Goal: Use online tool/utility: Use online tool/utility

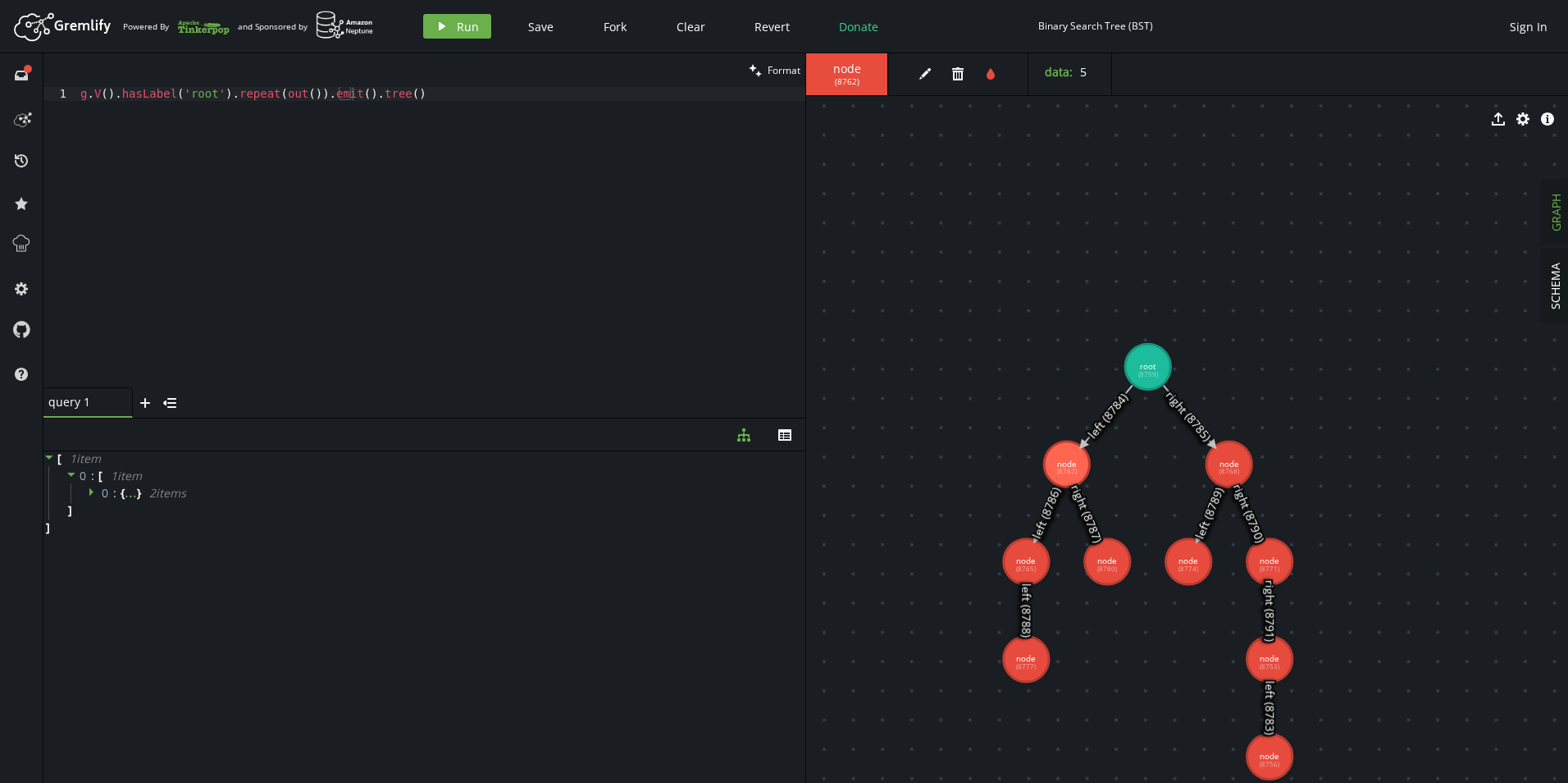
scroll to position [0, 271]
click at [440, 101] on div "g . V ( ) . hasLabel ( 'root' ) . repeat ( out ( )) . emit ( ) . tree ( )" at bounding box center [441, 251] width 728 height 328
click at [449, 32] on button "play Run" at bounding box center [456, 27] width 68 height 25
click at [89, 488] on icon at bounding box center [94, 492] width 11 height 11
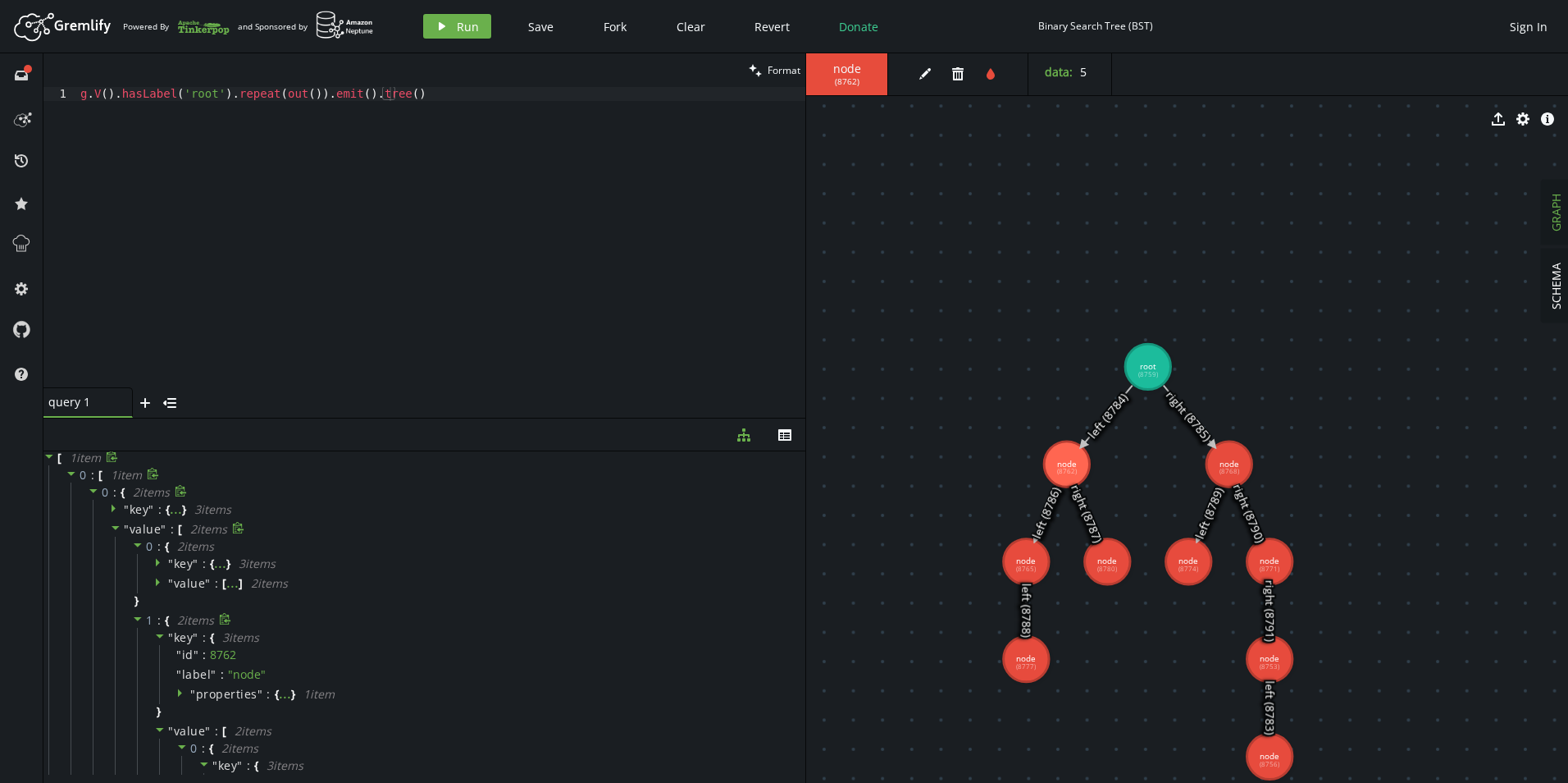
scroll to position [0, 0]
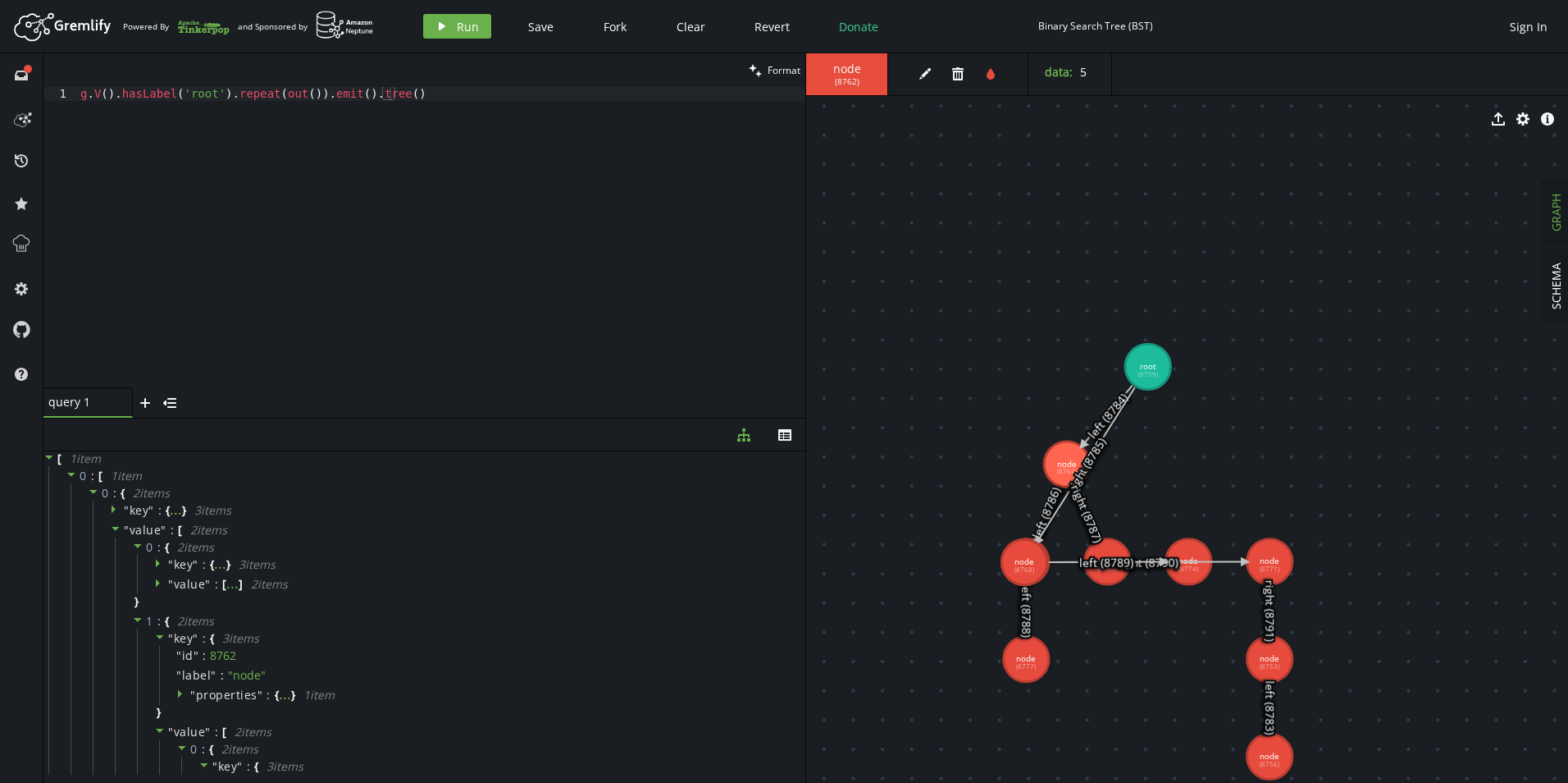
drag, startPoint x: 1210, startPoint y: 469, endPoint x: 1309, endPoint y: 419, distance: 110.9
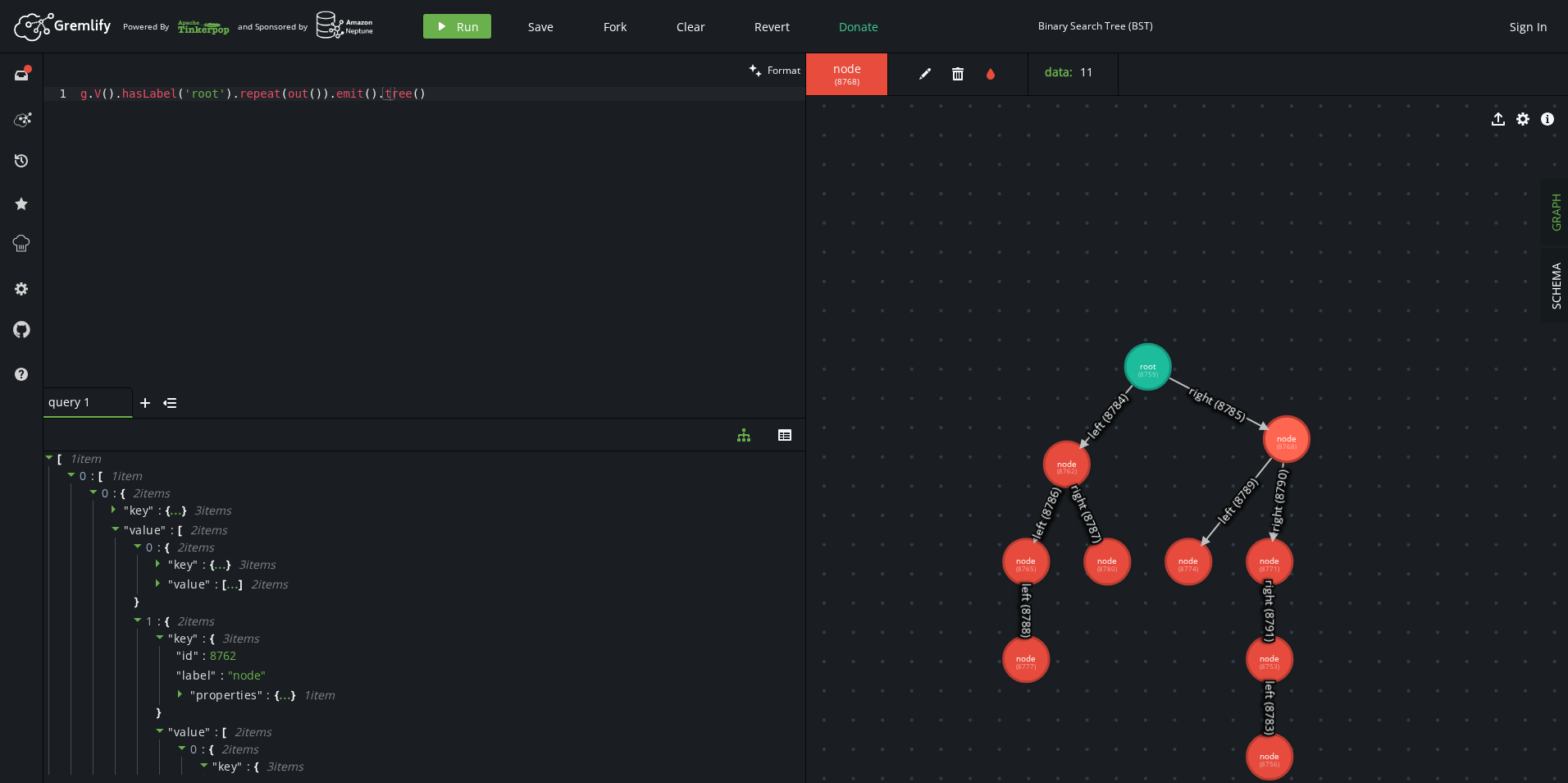
drag, startPoint x: 1309, startPoint y: 419, endPoint x: 1285, endPoint y: 433, distance: 27.8
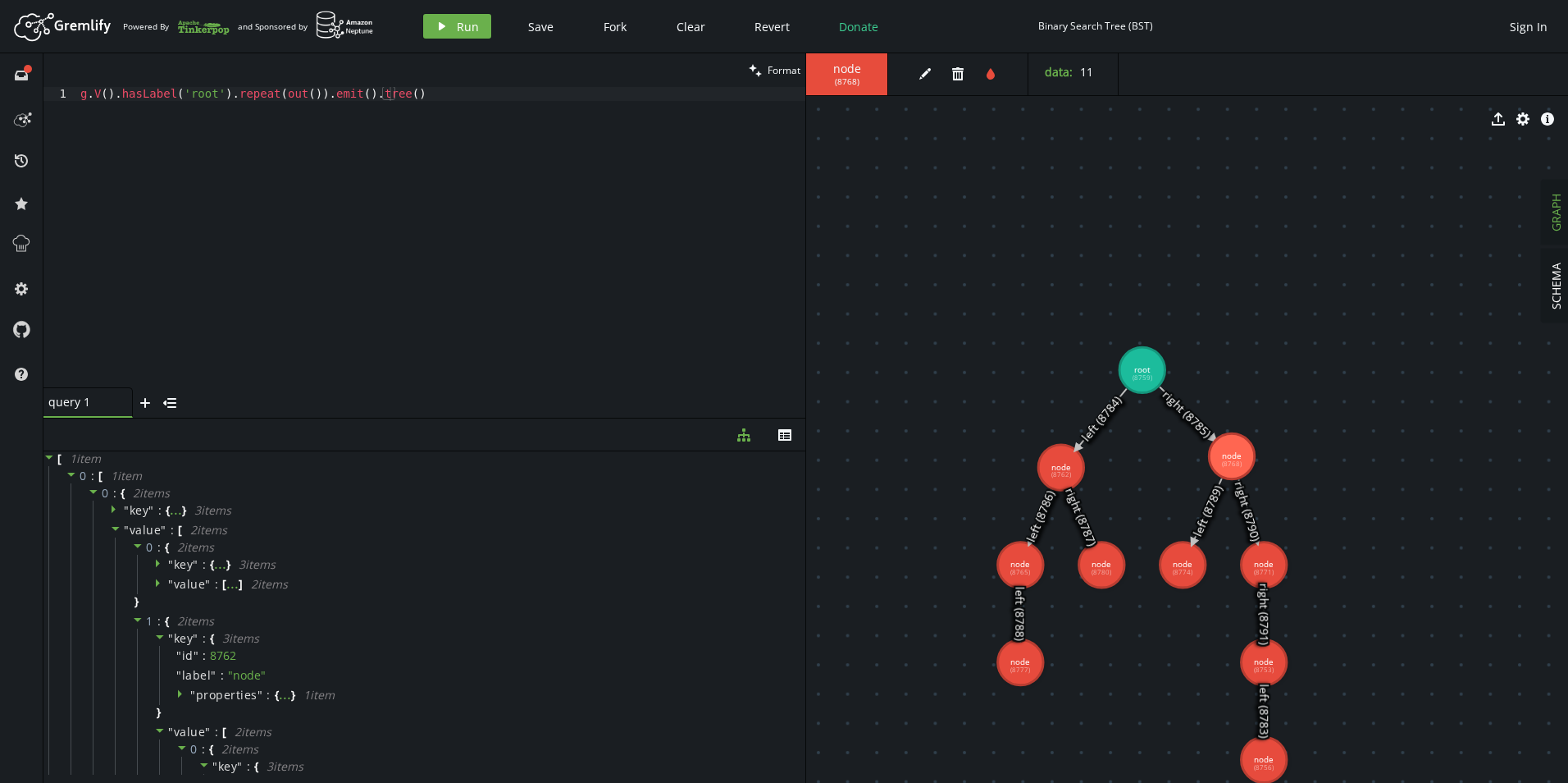
drag, startPoint x: 1285, startPoint y: 433, endPoint x: 1232, endPoint y: 457, distance: 58.2
drag, startPoint x: 1037, startPoint y: 658, endPoint x: 1225, endPoint y: 457, distance: 275.2
drag, startPoint x: 1225, startPoint y: 457, endPoint x: 1007, endPoint y: 705, distance: 330.2
drag, startPoint x: 1012, startPoint y: 705, endPoint x: 1161, endPoint y: 452, distance: 293.6
drag, startPoint x: 1138, startPoint y: 505, endPoint x: 976, endPoint y: 689, distance: 245.2
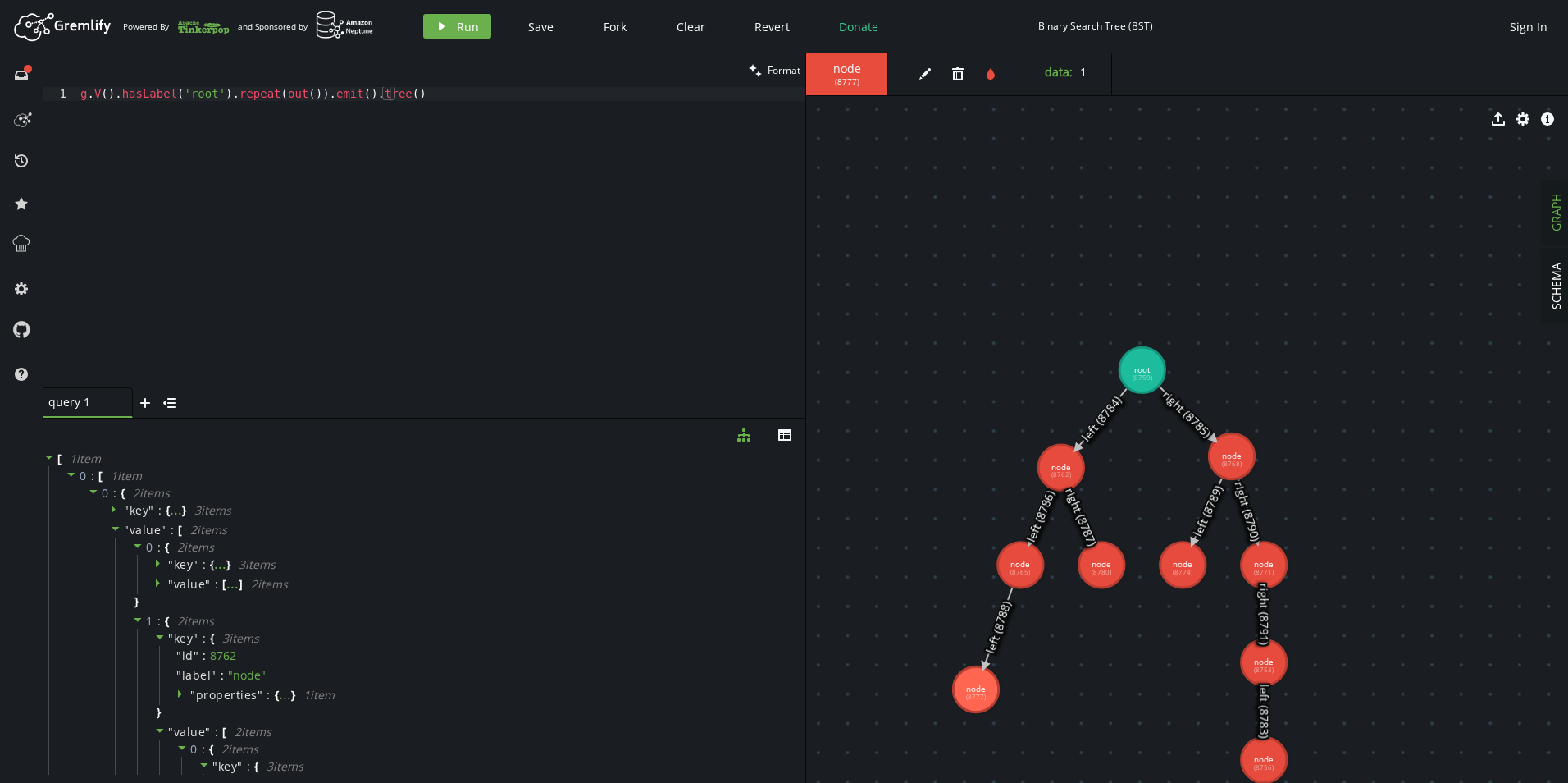
click at [421, 89] on div "g . V ( ) . hasLabel ( 'root' ) . repeat ( out ( )) . emit ( ) . tree ( )" at bounding box center [441, 251] width 728 height 328
click at [92, 491] on icon at bounding box center [93, 492] width 9 height 4
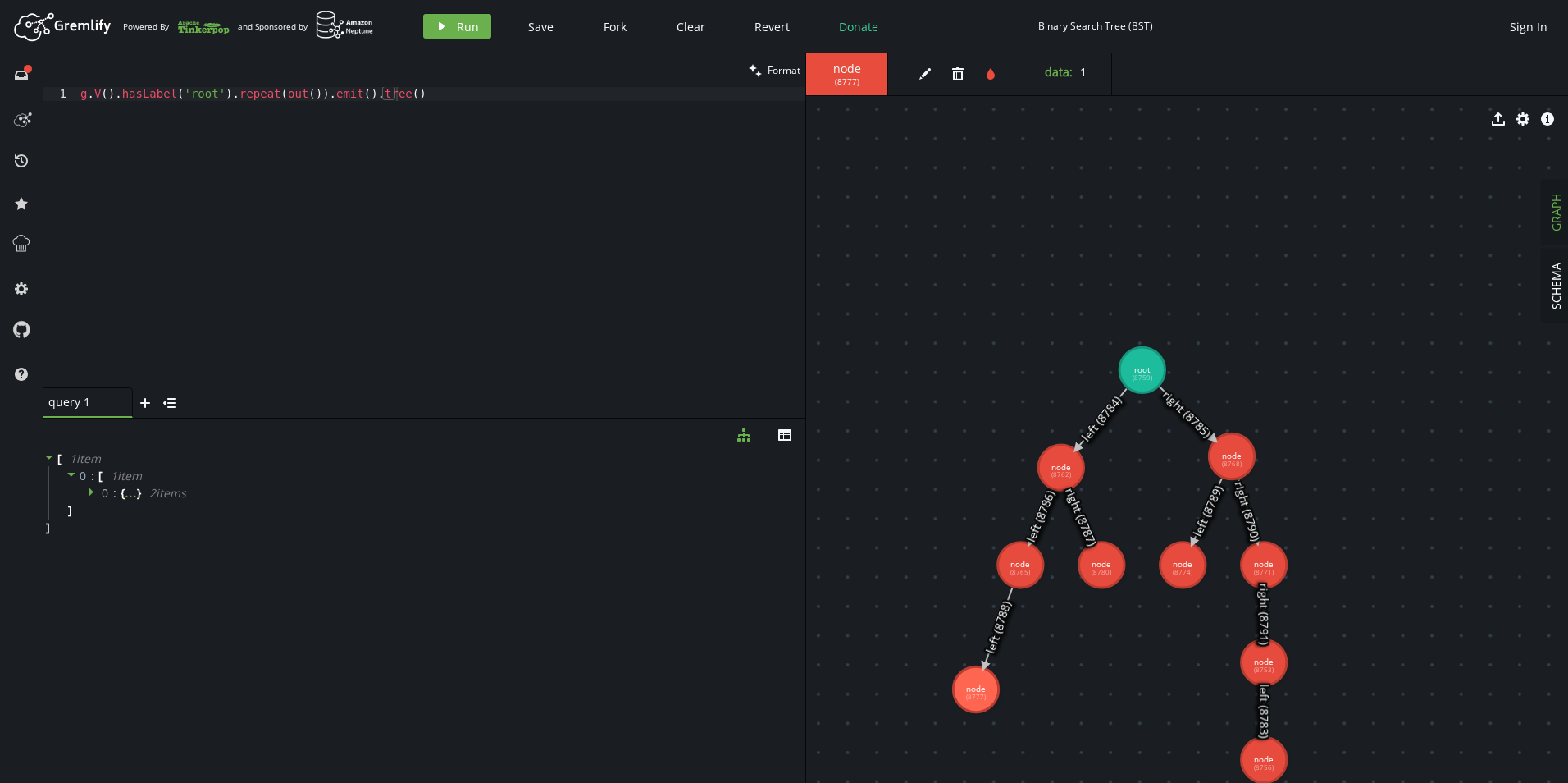
click at [95, 491] on icon at bounding box center [94, 492] width 11 height 11
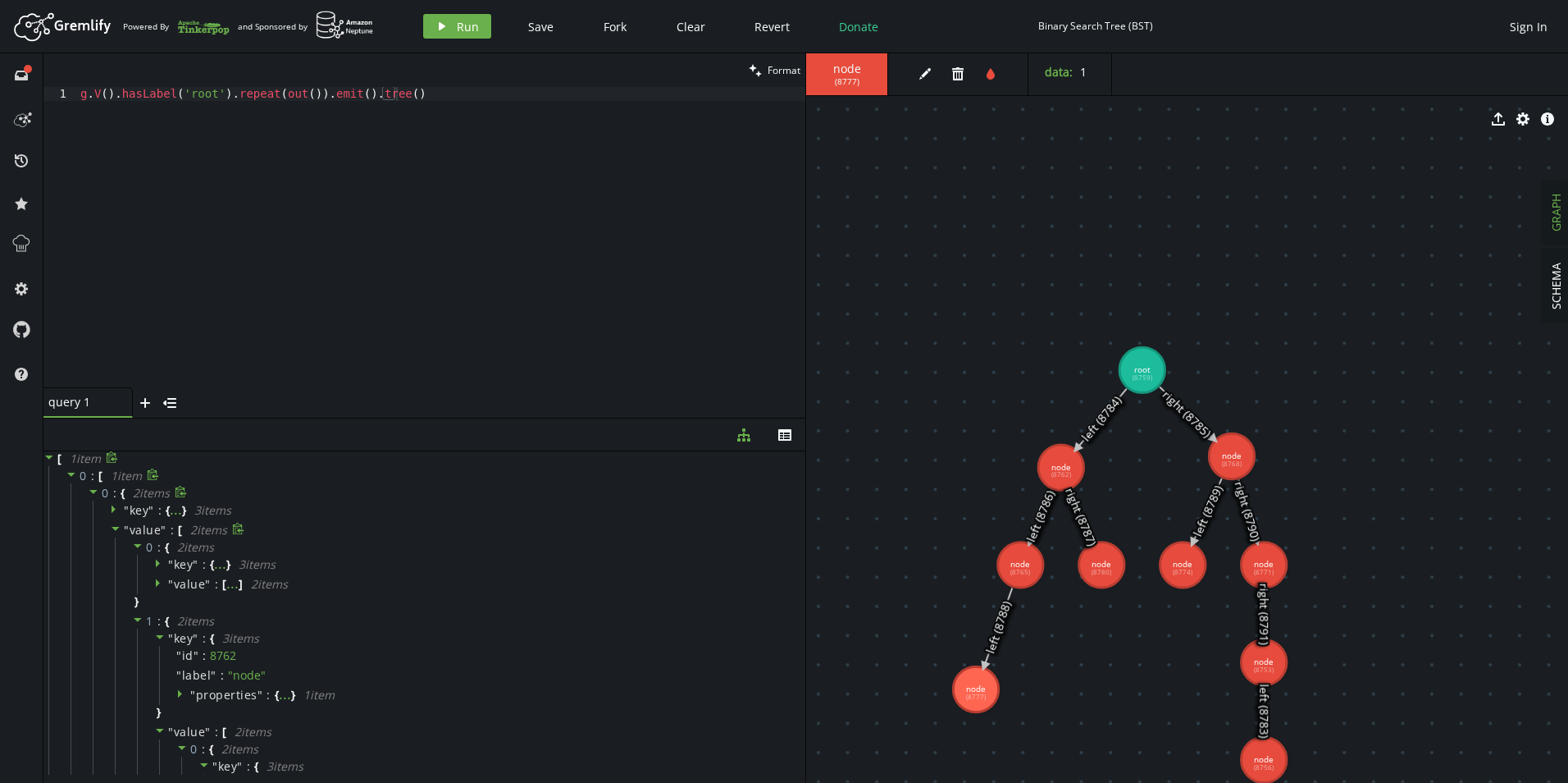
click at [120, 526] on icon at bounding box center [116, 528] width 11 height 11
click at [120, 527] on icon at bounding box center [116, 528] width 11 height 11
click at [133, 541] on icon at bounding box center [138, 546] width 11 height 11
click at [135, 567] on icon at bounding box center [138, 566] width 11 height 11
click at [135, 548] on icon at bounding box center [136, 547] width 4 height 9
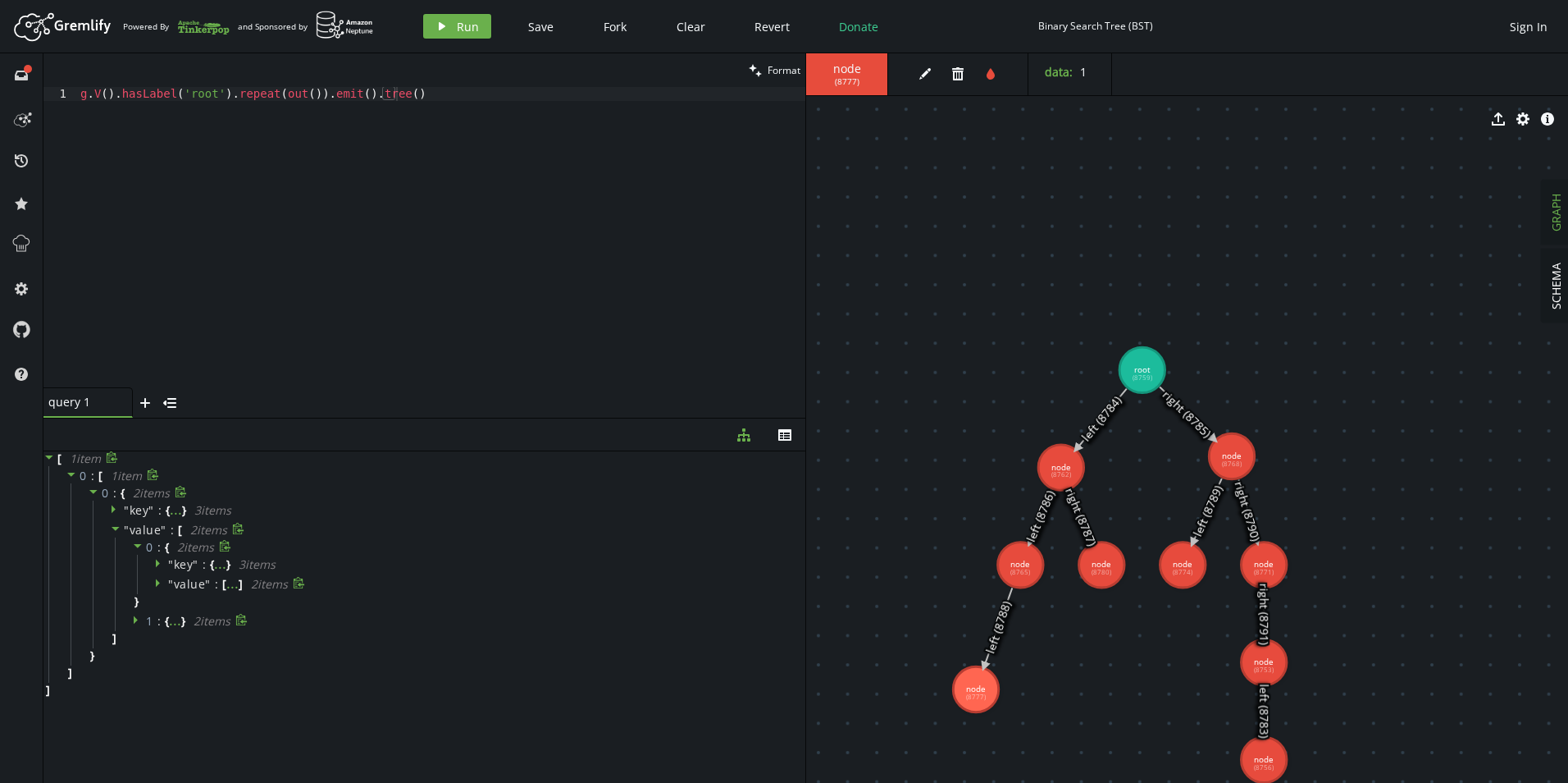
click at [157, 584] on icon at bounding box center [158, 583] width 4 height 9
click at [179, 602] on icon at bounding box center [180, 600] width 4 height 9
click at [50, 458] on icon at bounding box center [49, 458] width 9 height 4
click at [50, 458] on icon at bounding box center [49, 458] width 11 height 11
click at [92, 490] on icon at bounding box center [93, 492] width 9 height 4
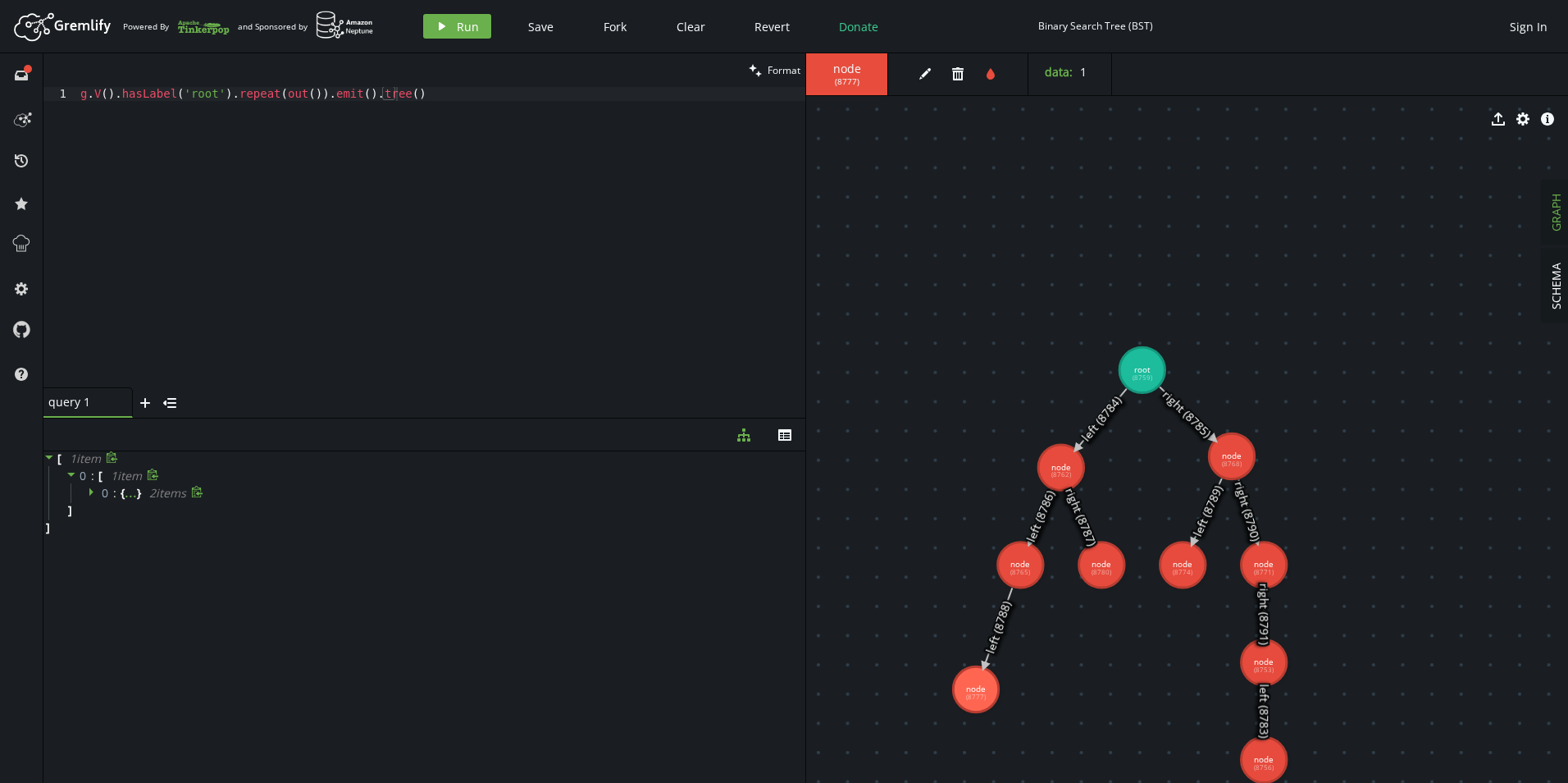
click at [406, 102] on div "g . V ( ) . hasLabel ( 'root' ) . repeat ( out ( )) . emit ( ) . tree ( )" at bounding box center [441, 251] width 728 height 328
click at [136, 90] on div "g . V ( ) . hasLabel ( 'root' ) . repeat ( out ( )) . emit ( ) . tree ( )" at bounding box center [441, 251] width 728 height 328
click at [89, 493] on icon at bounding box center [94, 492] width 11 height 11
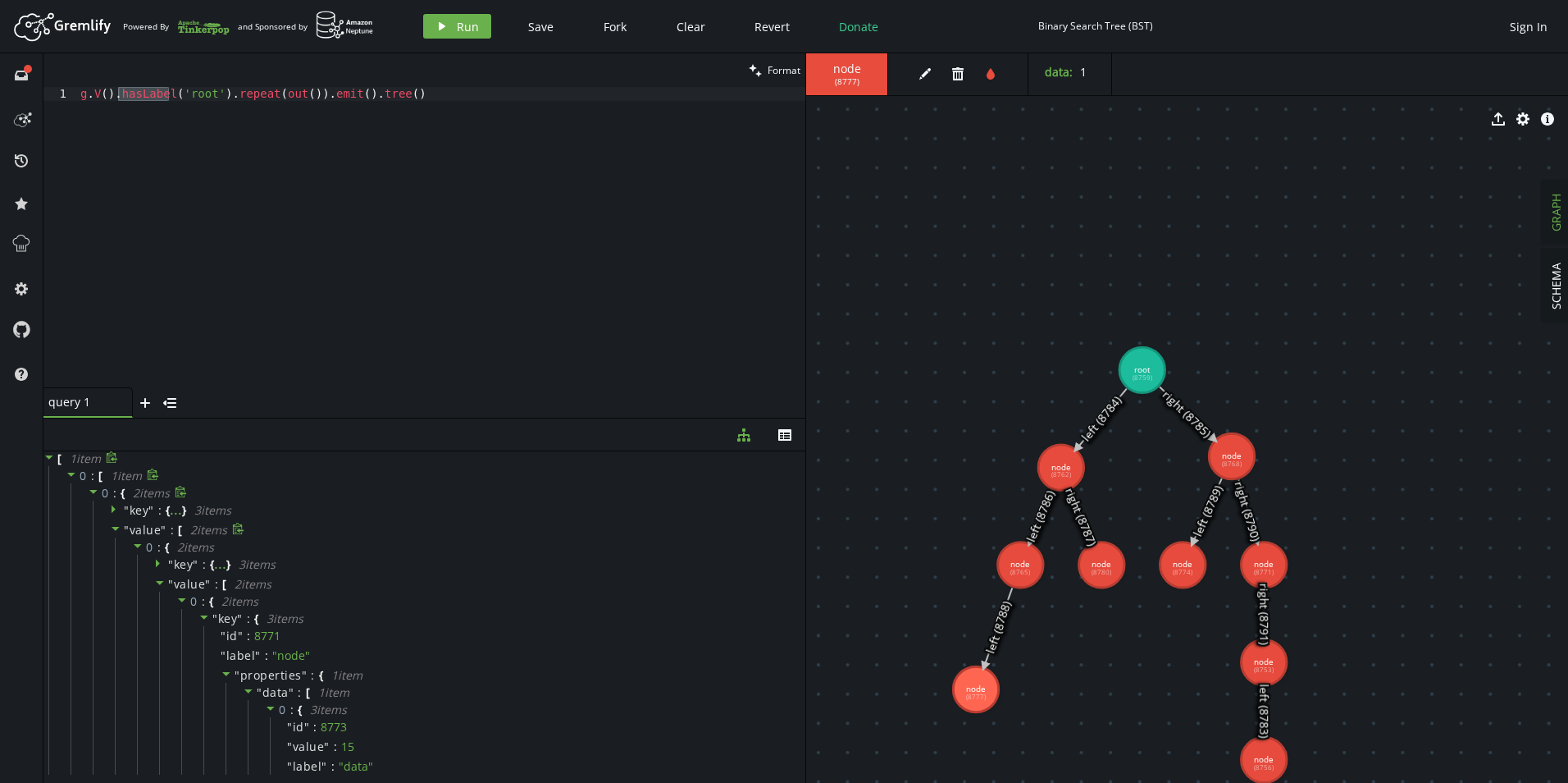
click at [118, 530] on icon at bounding box center [116, 528] width 11 height 11
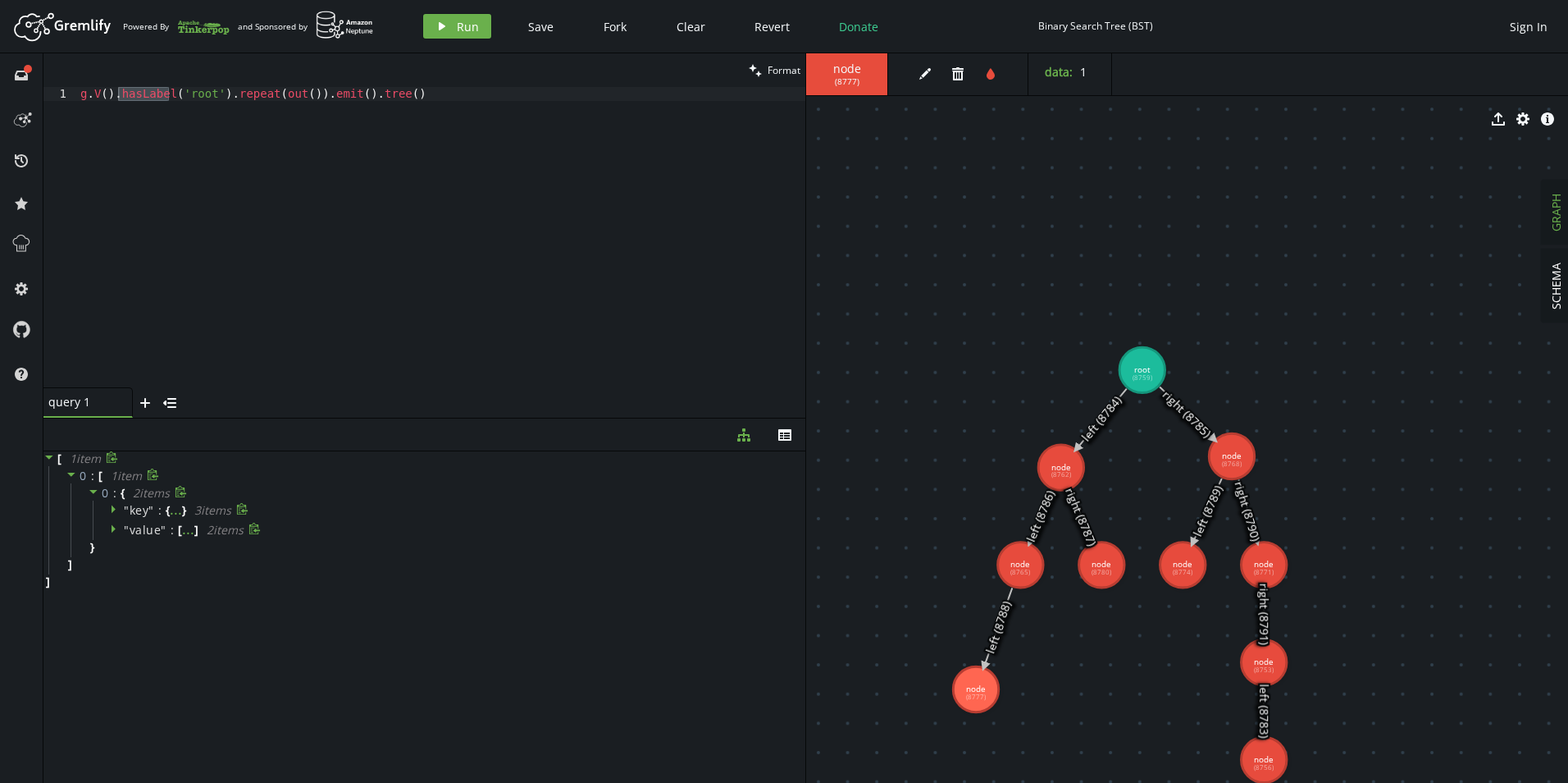
click at [115, 511] on icon at bounding box center [116, 509] width 11 height 11
click at [120, 509] on icon at bounding box center [116, 509] width 11 height 11
click at [118, 531] on icon at bounding box center [116, 528] width 11 height 11
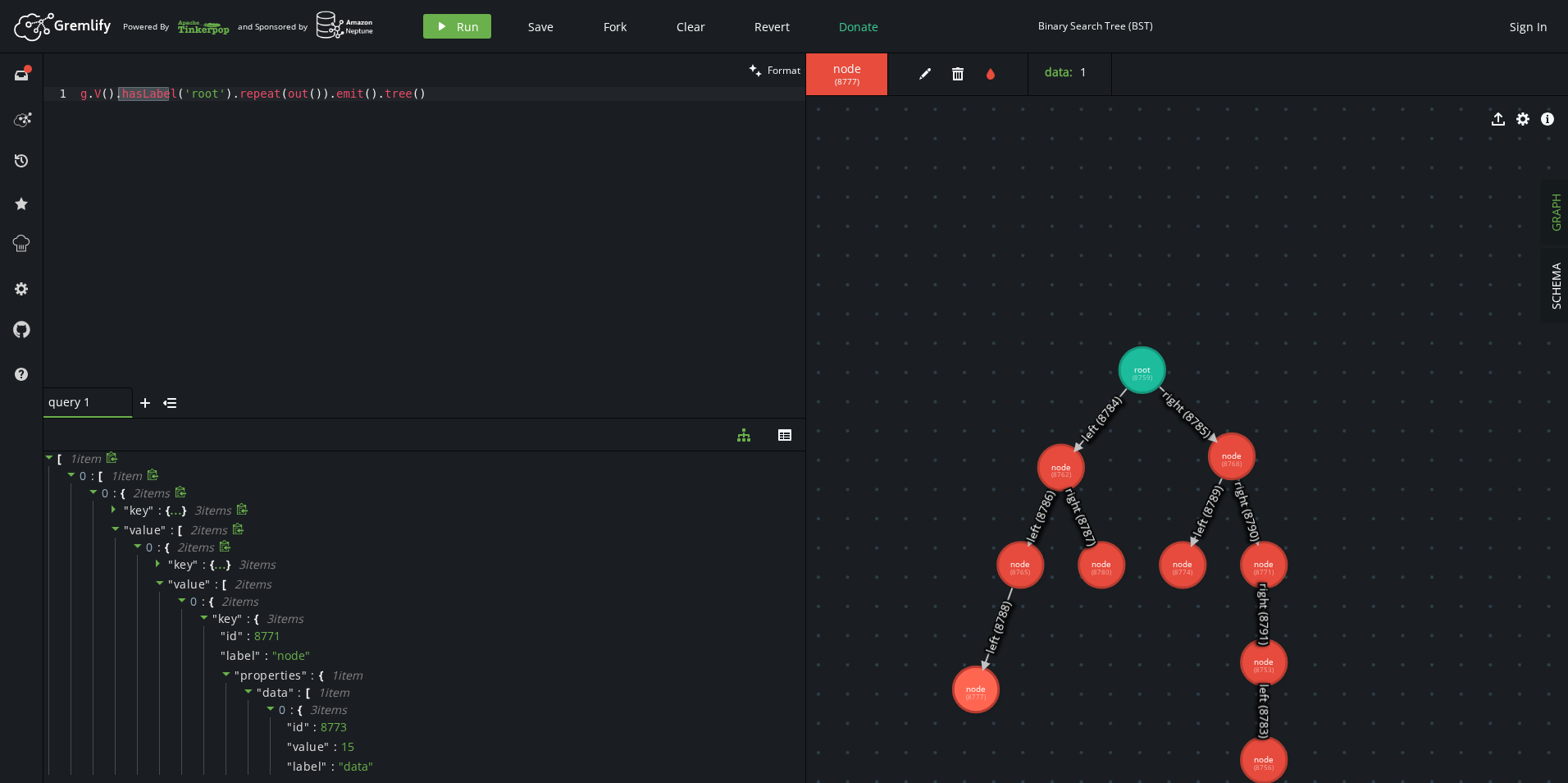
click at [136, 548] on icon at bounding box center [138, 546] width 11 height 11
click at [135, 546] on icon at bounding box center [136, 547] width 4 height 9
click at [159, 581] on icon at bounding box center [160, 583] width 9 height 4
click at [436, 92] on div "g . V ( ) . hasLabel ( 'root' ) . repeat ( out ( )) . emit ( ) . tree ( )" at bounding box center [441, 251] width 728 height 328
drag, startPoint x: 125, startPoint y: 692, endPoint x: 38, endPoint y: 423, distance: 282.7
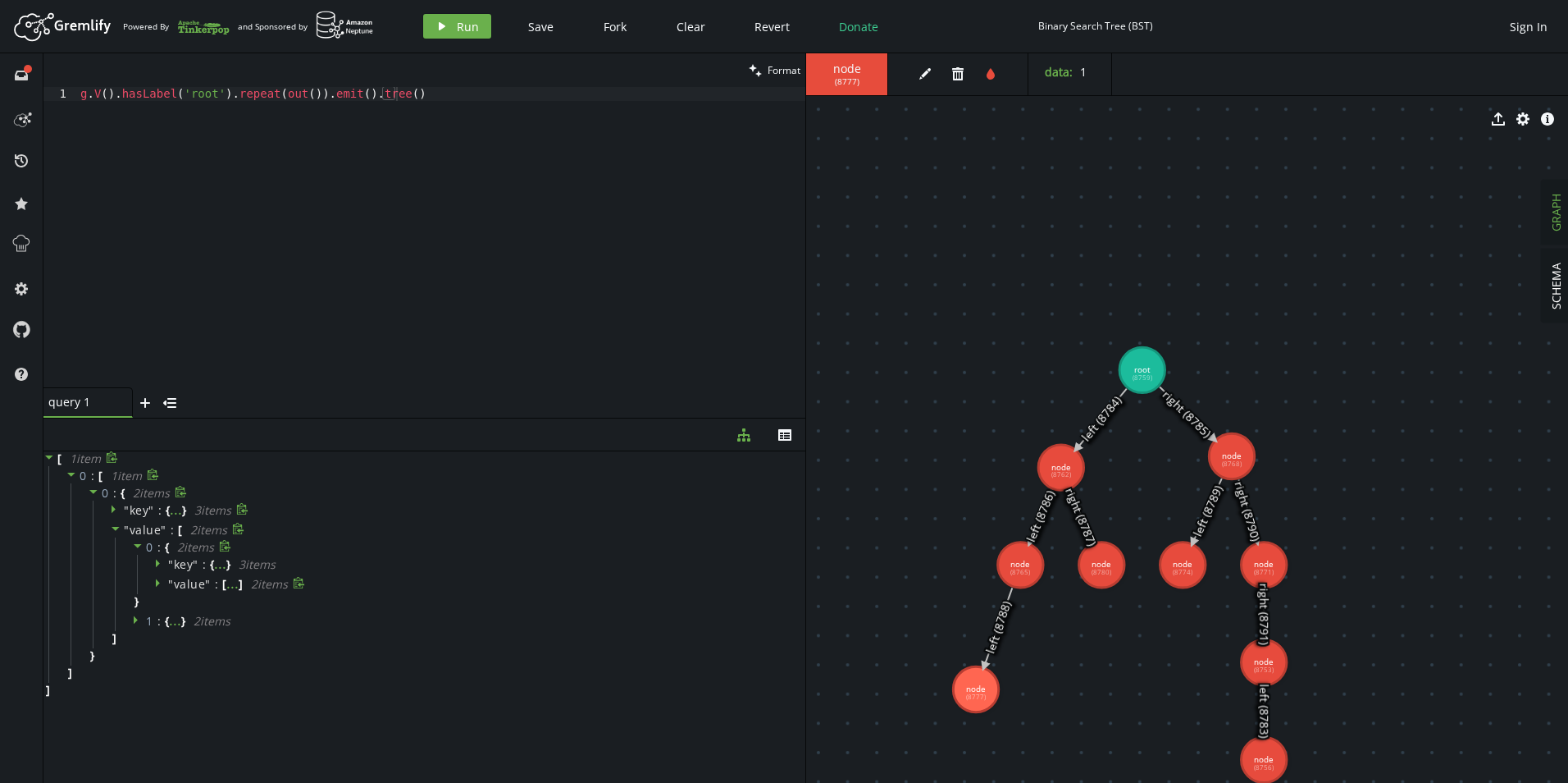
click at [116, 662] on div "[ 1 item 0 : [ 1 item 0 : { 2 item s " key " : { ... } 3 item s " value " : [ 2…" at bounding box center [424, 574] width 762 height 246
drag, startPoint x: 38, startPoint y: 423, endPoint x: 238, endPoint y: 595, distance: 263.8
click at [238, 595] on div "0 : [ 1 item 0 : { 2 item s " key " : { ... } 3 item s " value " : [ 2 item s 0…" at bounding box center [427, 574] width 757 height 216
drag, startPoint x: 238, startPoint y: 595, endPoint x: 354, endPoint y: 703, distance: 158.5
click at [354, 703] on div "[ 1 item 0 : [ 1 item 0 : { 2 item s " key " : { ... } 3 item s " value " : [ 2…" at bounding box center [424, 614] width 762 height 324
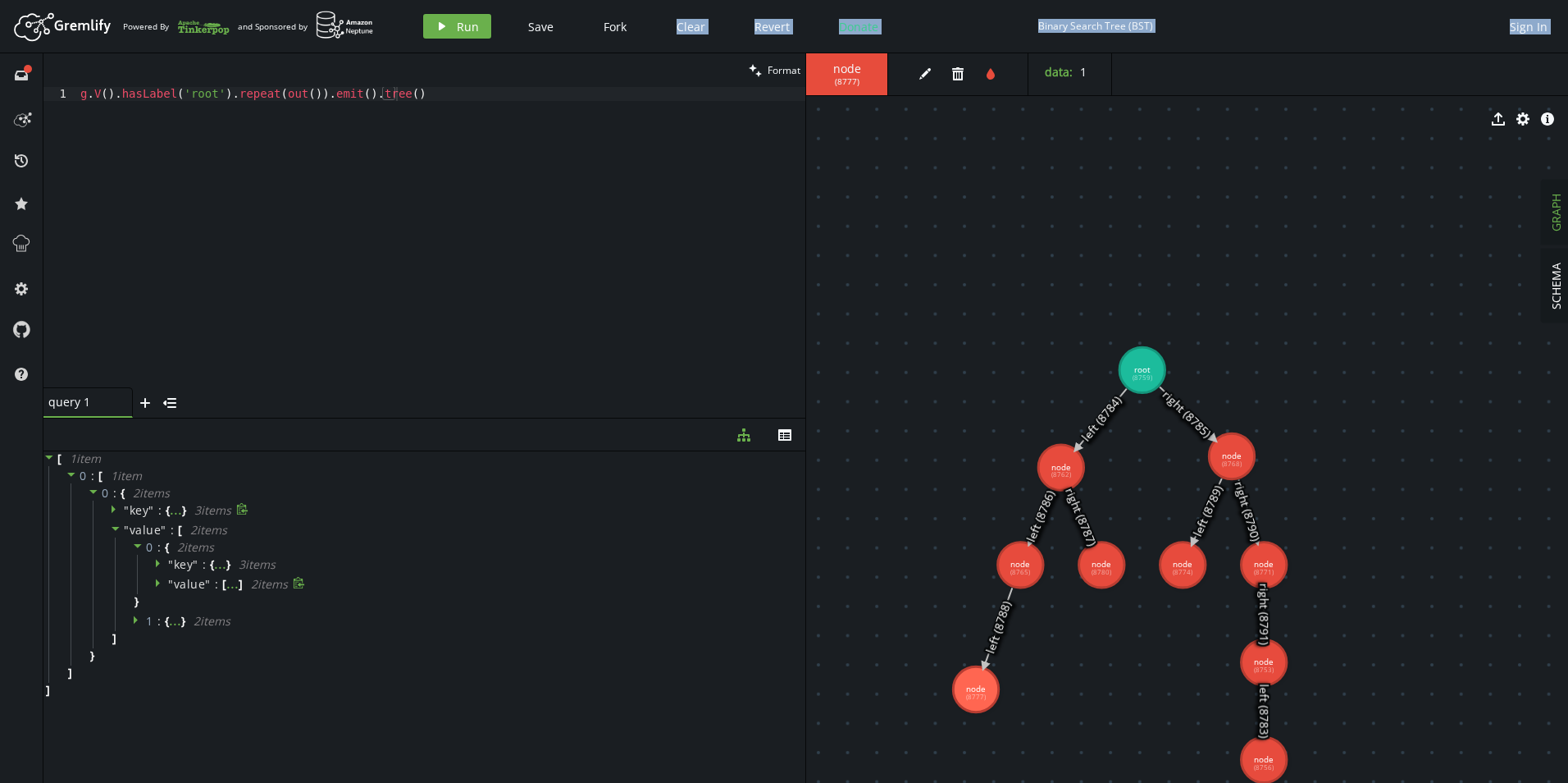
drag, startPoint x: 635, startPoint y: 82, endPoint x: 634, endPoint y: 98, distance: 16.0
click at [634, 98] on div "Artboard Created with Sketch. Powered By and Sponsored by play Run Save Fork Cl…" at bounding box center [784, 392] width 1568 height 783
drag, startPoint x: 634, startPoint y: 98, endPoint x: 645, endPoint y: 63, distance: 36.7
click at [634, 101] on div "g . V ( ) . hasLabel ( 'root' ) . repeat ( out ( )) . emit ( ) . tree ( )" at bounding box center [441, 251] width 728 height 328
click at [670, 40] on div "Artboard Created with Sketch. Powered By and Sponsored by play Run Save Fork Cl…" at bounding box center [784, 26] width 1552 height 33
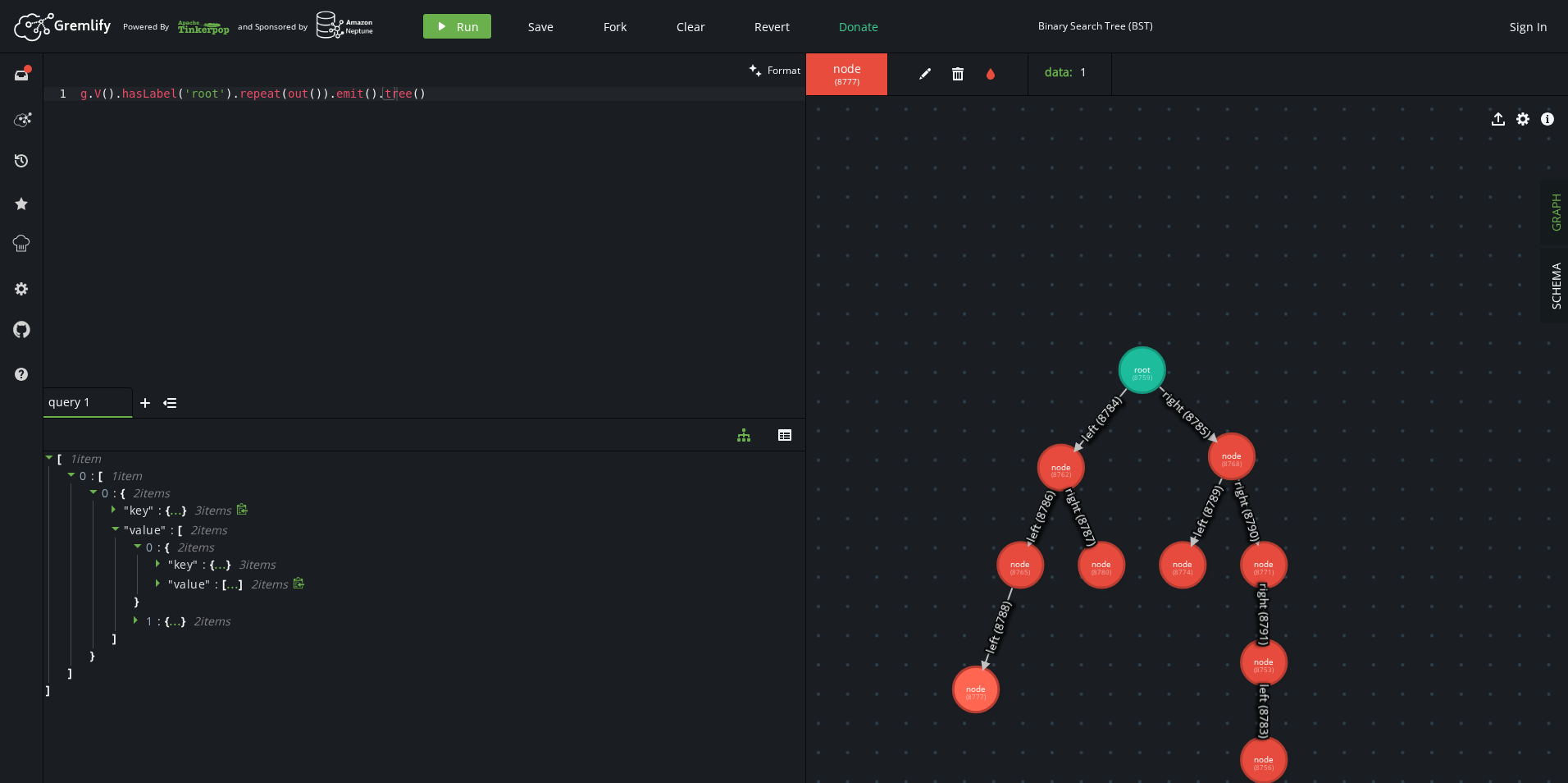
click at [670, 40] on div "Artboard Created with Sketch. Powered By and Sponsored by play Run Save Fork Cl…" at bounding box center [784, 26] width 1552 height 33
click at [584, 147] on div "g . V ( ) . hasLabel ( 'root' ) . repeat ( out ( )) . emit ( ) . tree ( )" at bounding box center [441, 251] width 728 height 328
